Goal: Complete application form

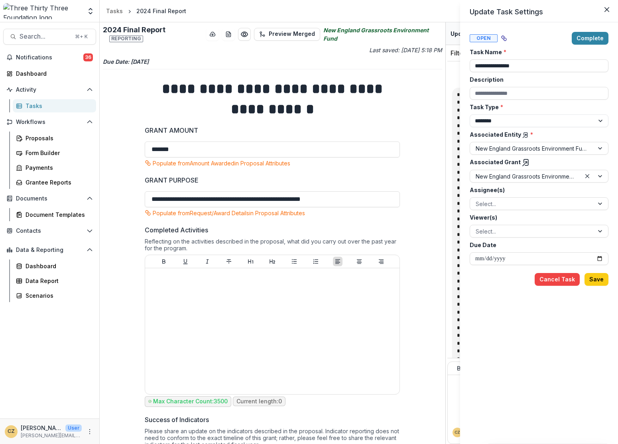
select select "********"
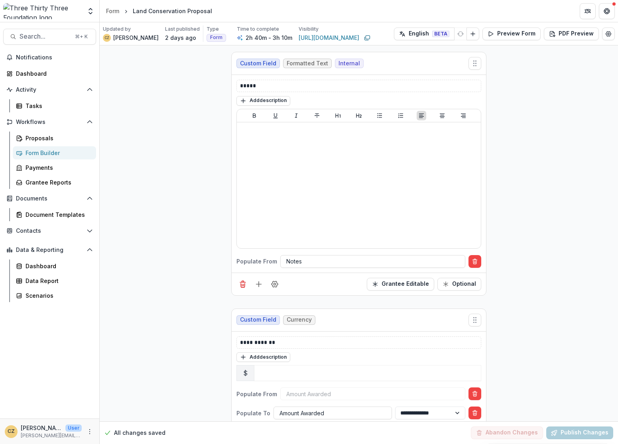
scroll to position [2217, 0]
